Goal: Check status: Check status

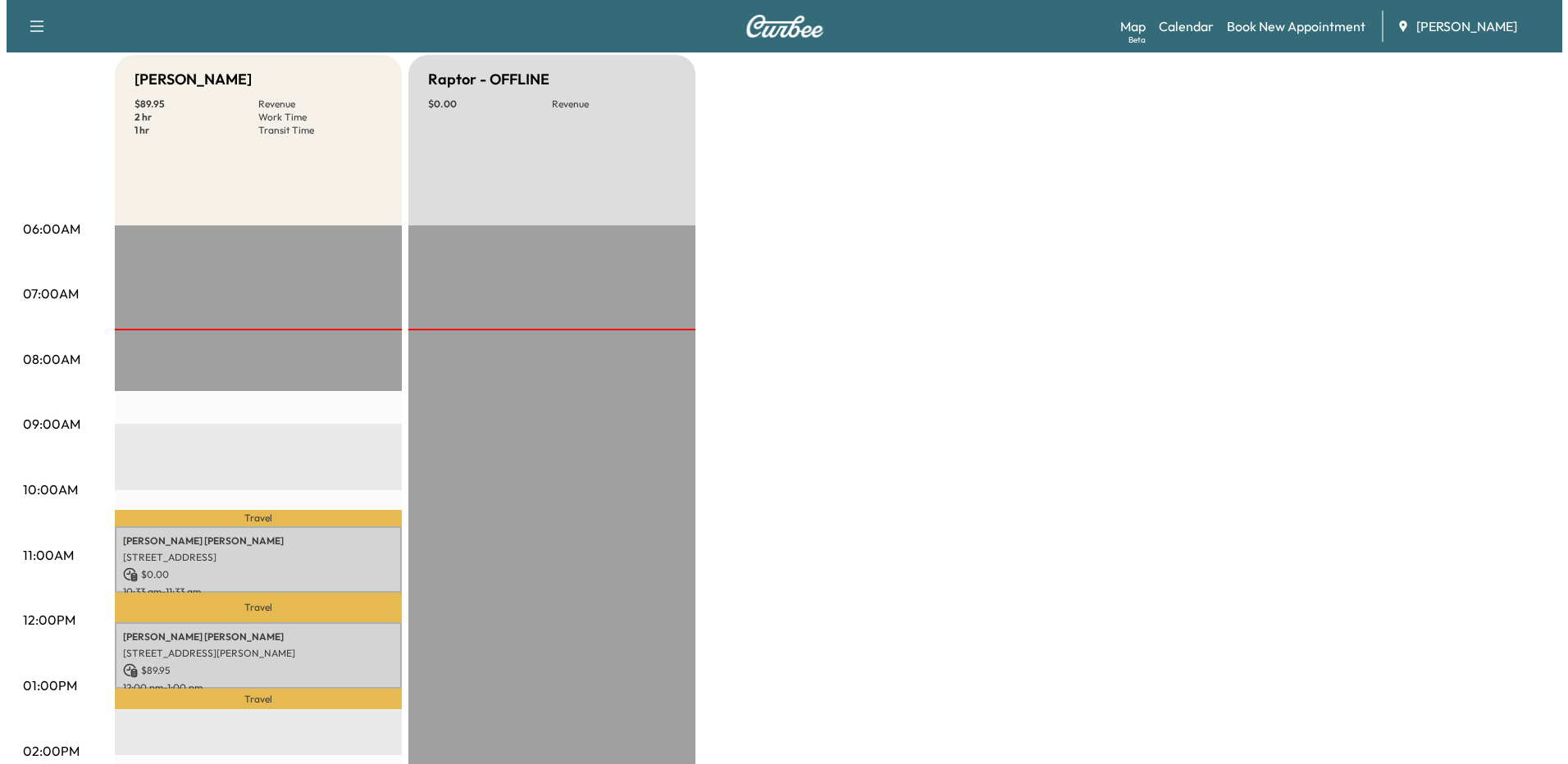
scroll to position [410, 0]
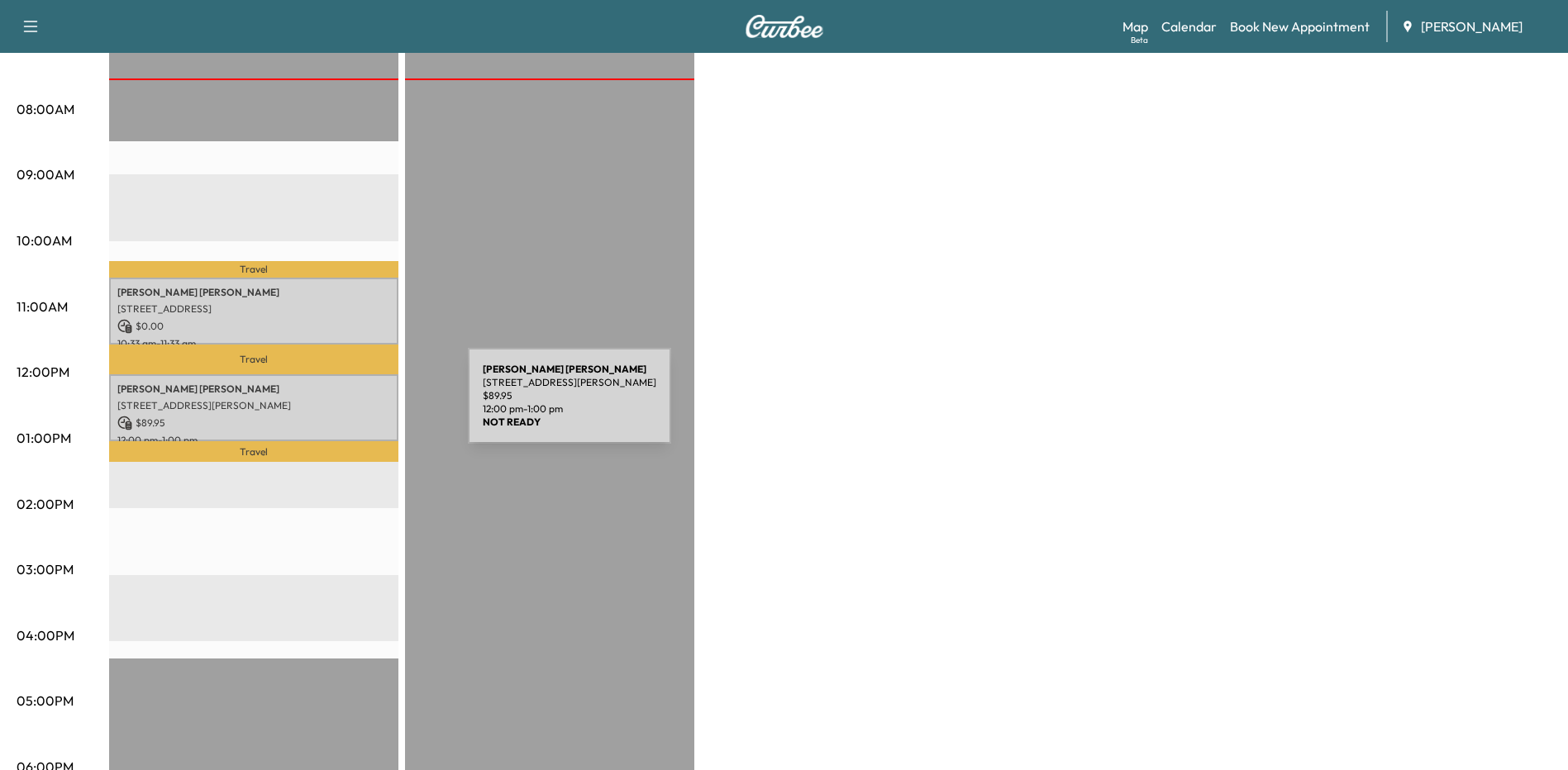
click at [344, 405] on p "[STREET_ADDRESS][PERSON_NAME]" at bounding box center [253, 406] width 273 height 14
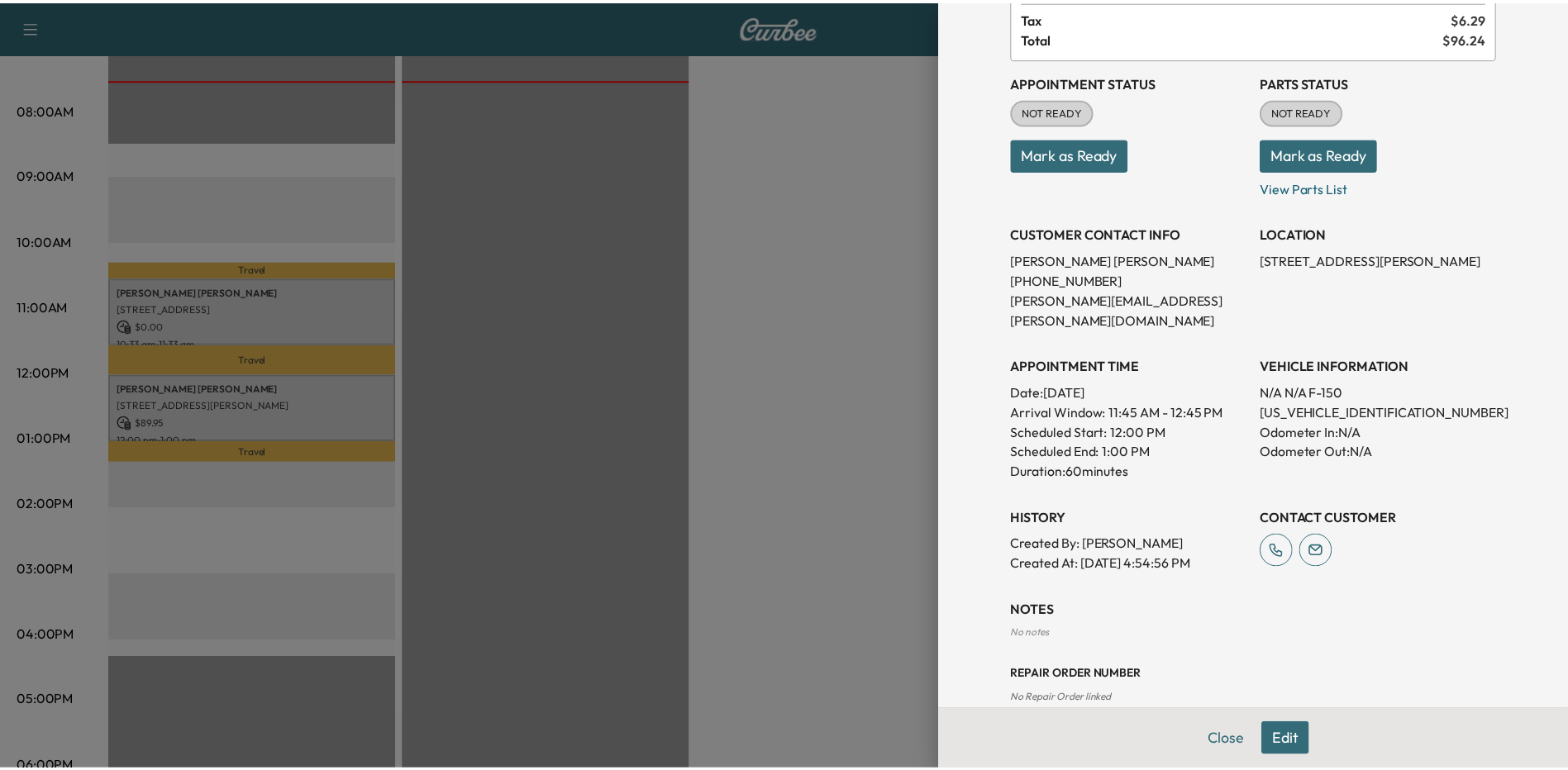
scroll to position [145, 0]
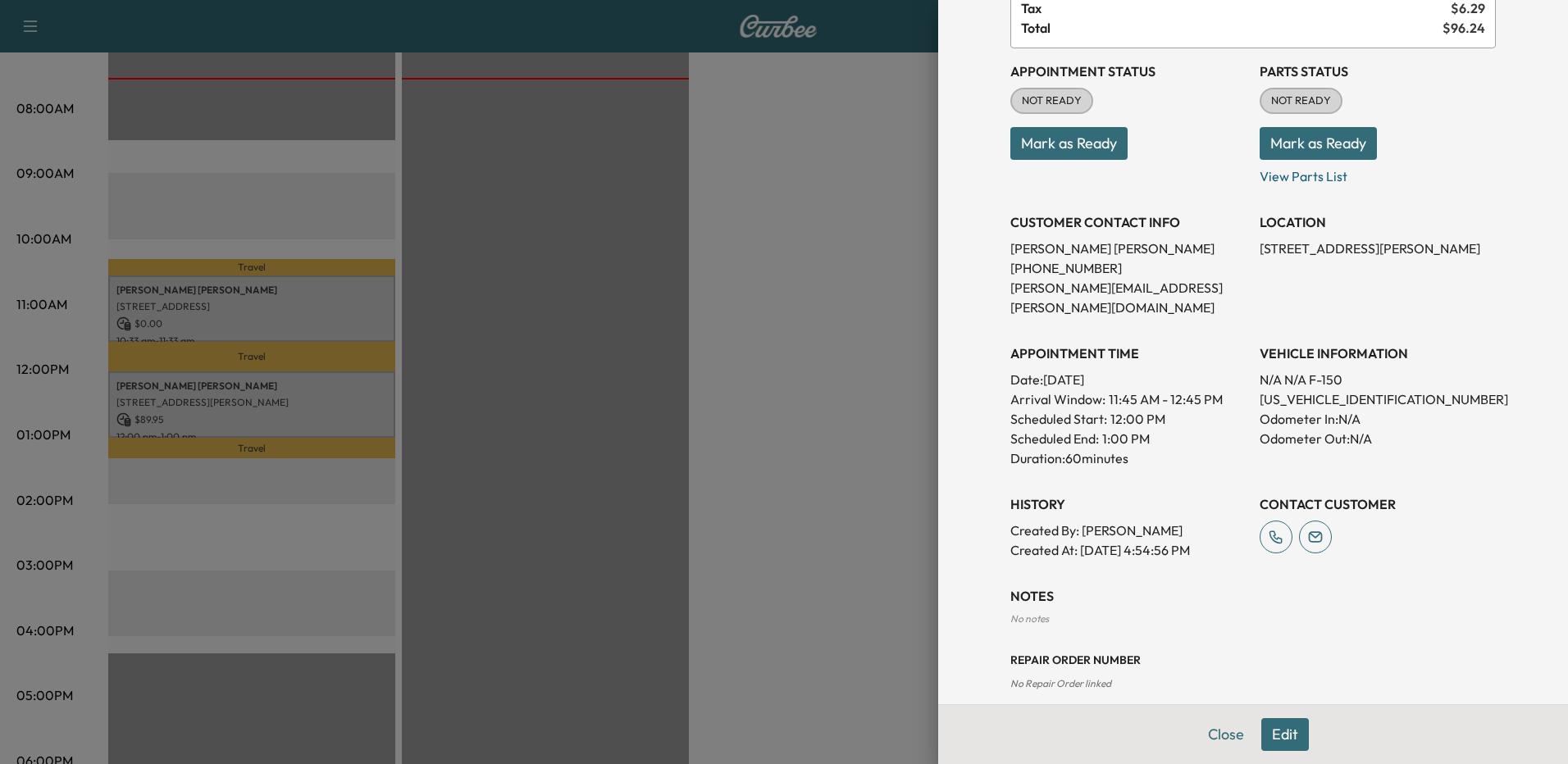
click at [776, 313] on div at bounding box center [784, 382] width 1568 height 764
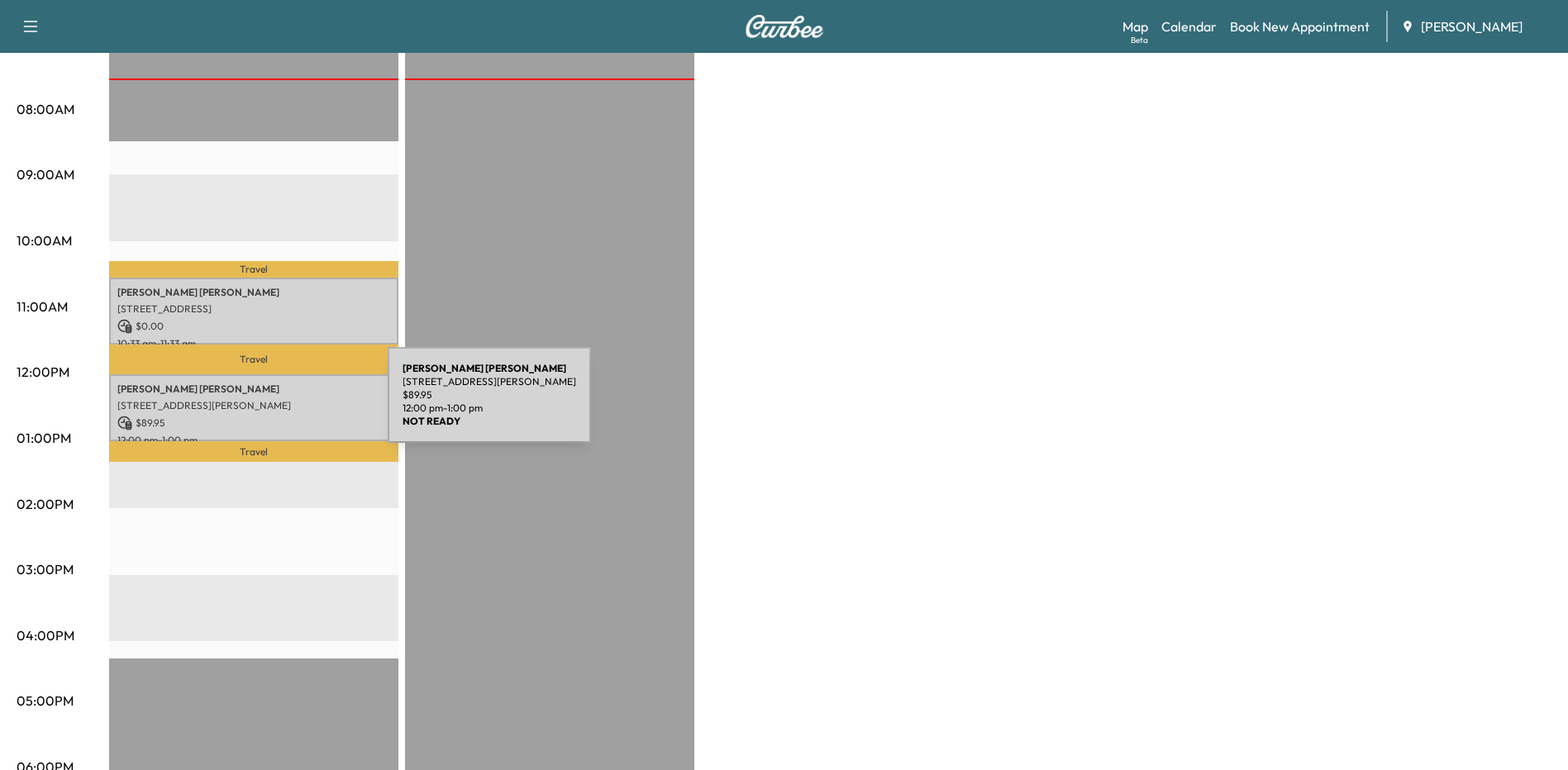
click at [264, 404] on p "[STREET_ADDRESS][PERSON_NAME]" at bounding box center [253, 406] width 273 height 14
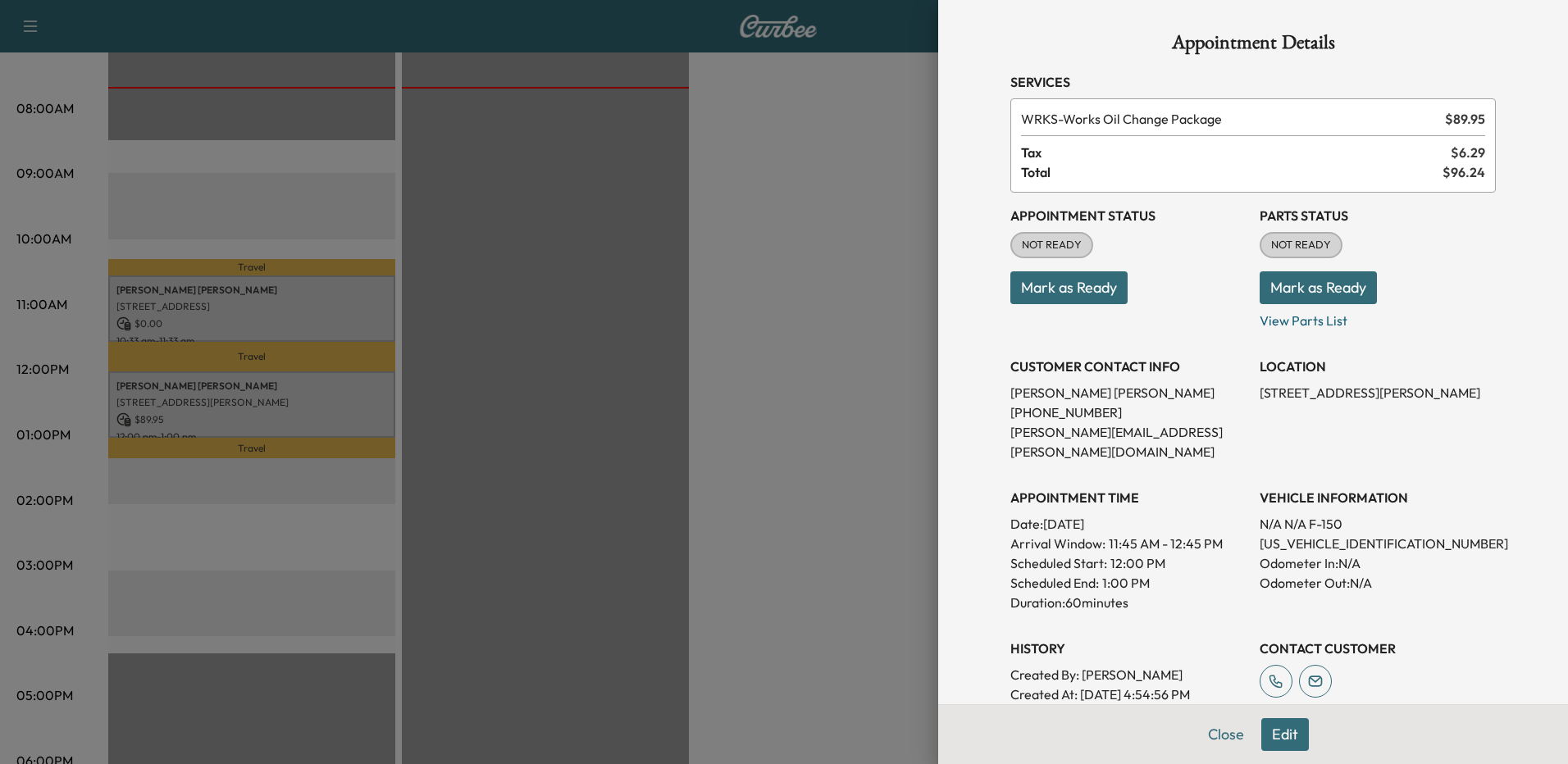
click at [1232, 739] on button "Close" at bounding box center [1225, 734] width 57 height 33
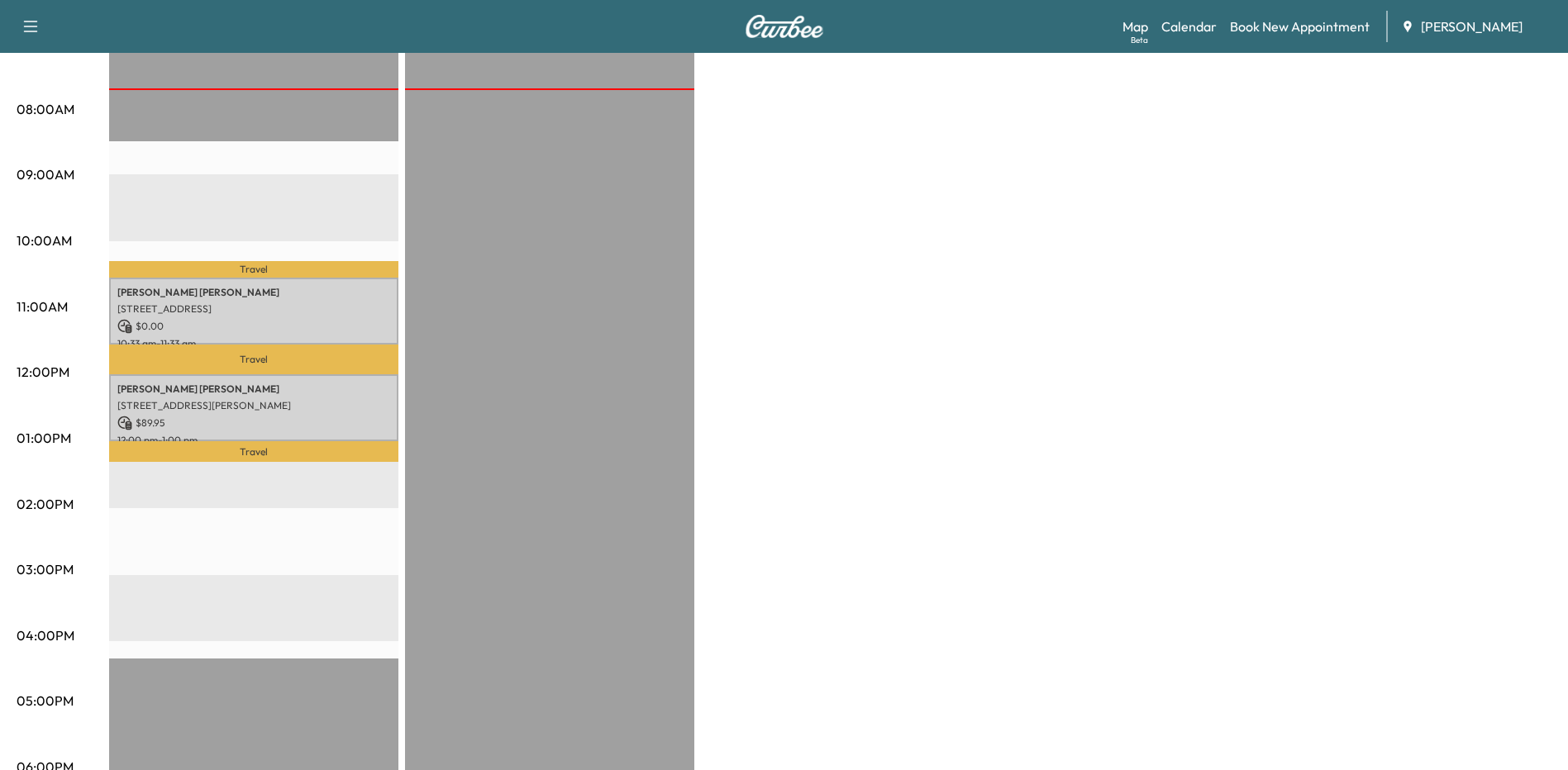
click at [829, 716] on div "Bronco - [PERSON_NAME] $ 89.95 Revenue 2 hr Work Time 1 hr Transit Time Travel …" at bounding box center [830, 422] width 1442 height 1239
click at [964, 731] on div "Bronco - [PERSON_NAME] $ 89.95 Revenue 2 hr Work Time 1 hr Transit Time Travel …" at bounding box center [830, 422] width 1442 height 1239
